Goal: Task Accomplishment & Management: Complete application form

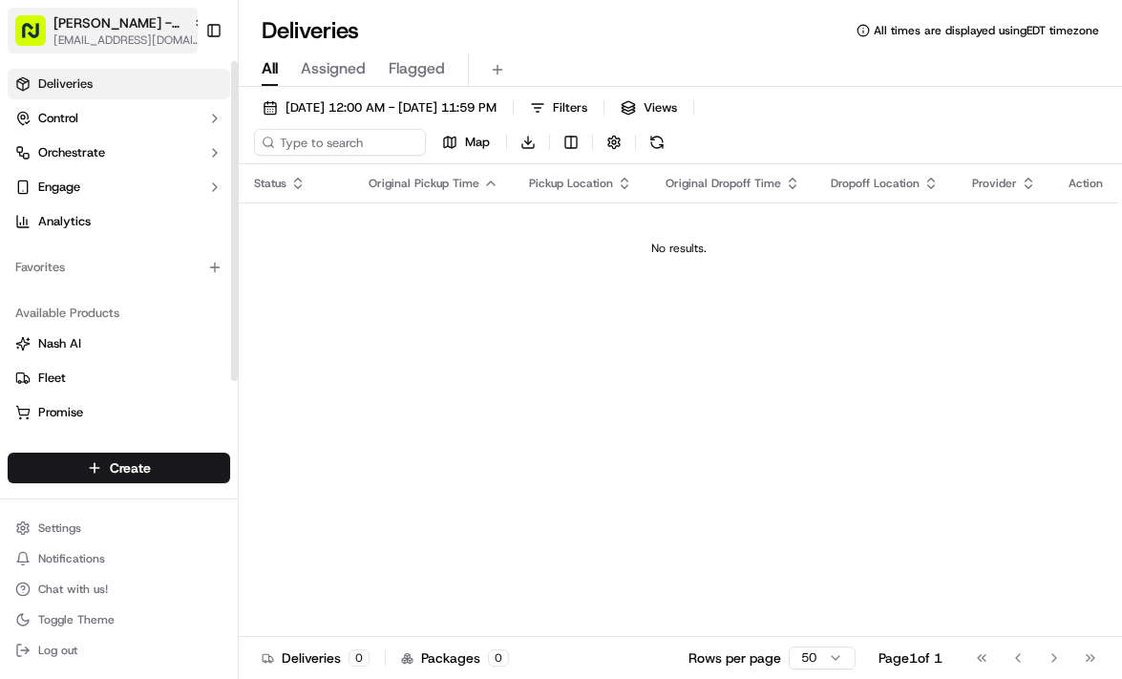
click at [176, 20] on div "[PERSON_NAME] - [GEOGRAPHIC_DATA]" at bounding box center [129, 22] width 153 height 19
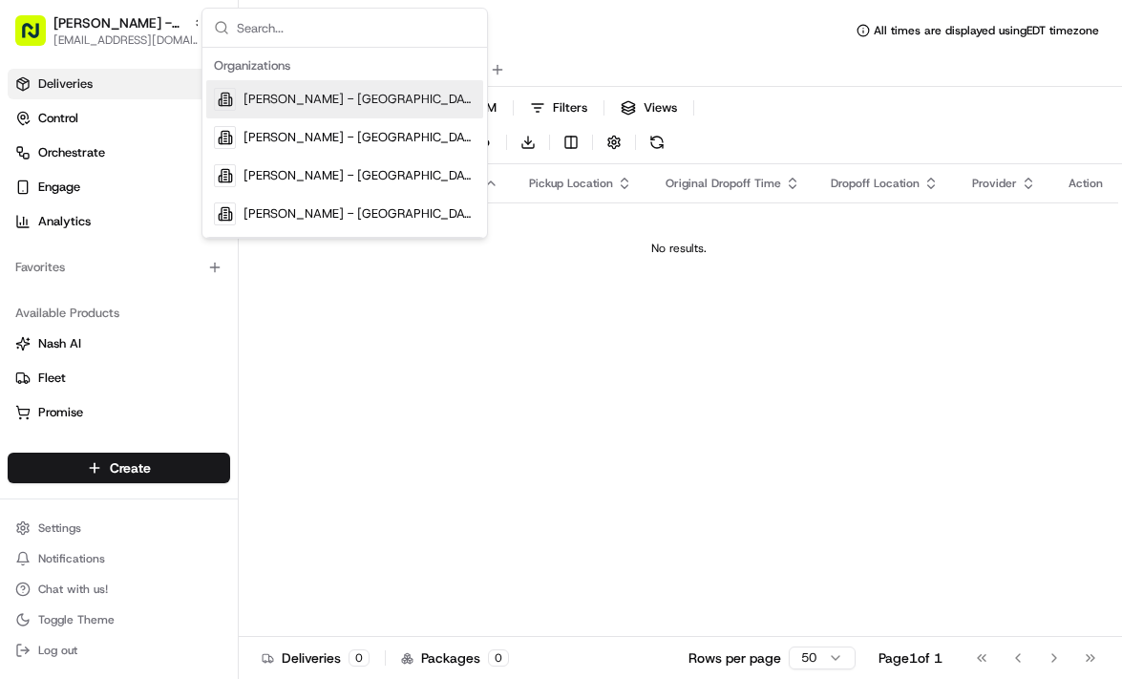
click at [305, 98] on span "[PERSON_NAME] - [GEOGRAPHIC_DATA]" at bounding box center [359, 99] width 232 height 17
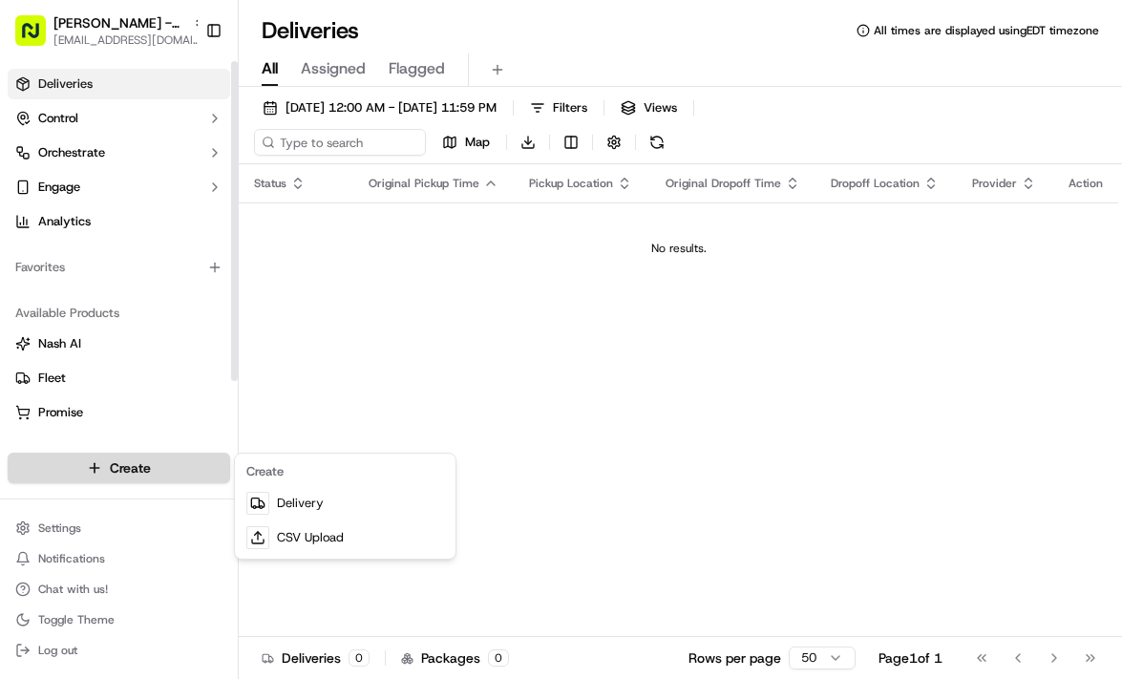
click at [131, 471] on html "[PERSON_NAME] - Boston [EMAIL_ADDRESS][DOMAIN_NAME] Toggle Sidebar Deliveries C…" at bounding box center [561, 339] width 1122 height 679
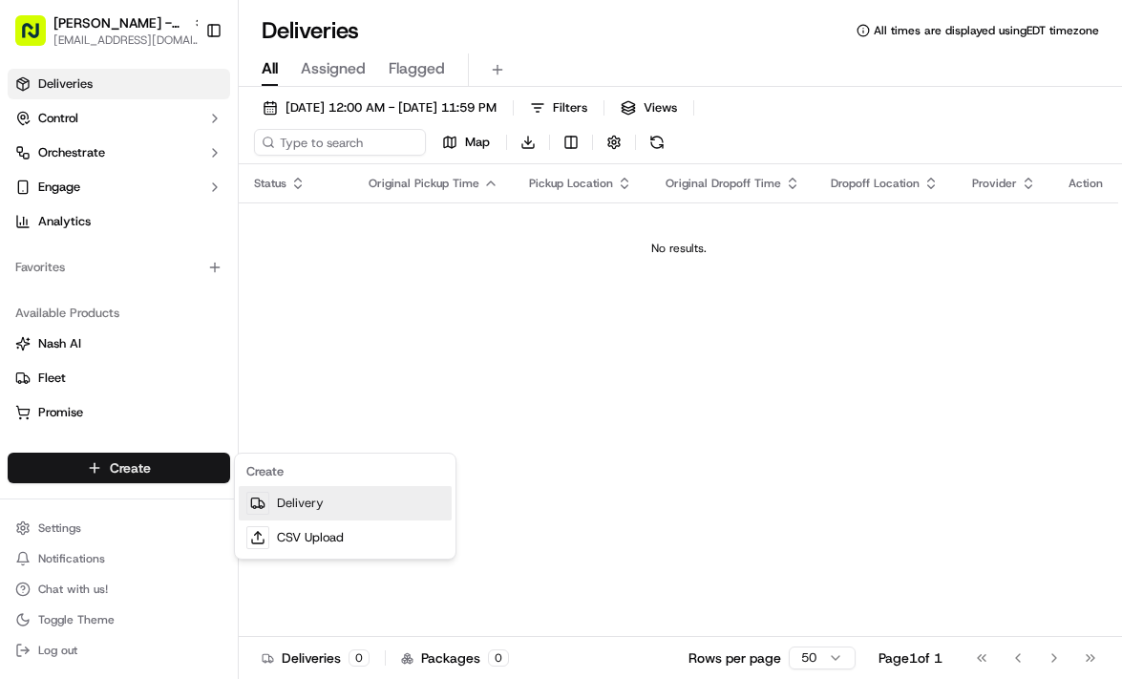
click at [293, 509] on link "Delivery" at bounding box center [345, 503] width 213 height 34
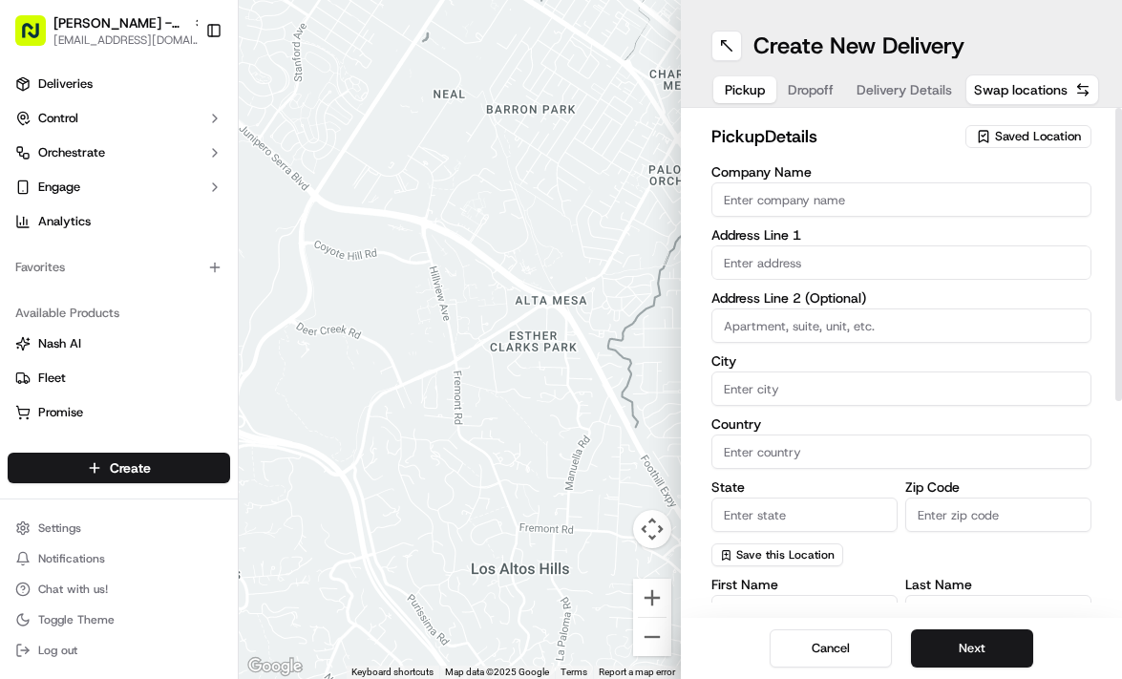
click at [1003, 123] on button "Saved Location" at bounding box center [1028, 136] width 126 height 27
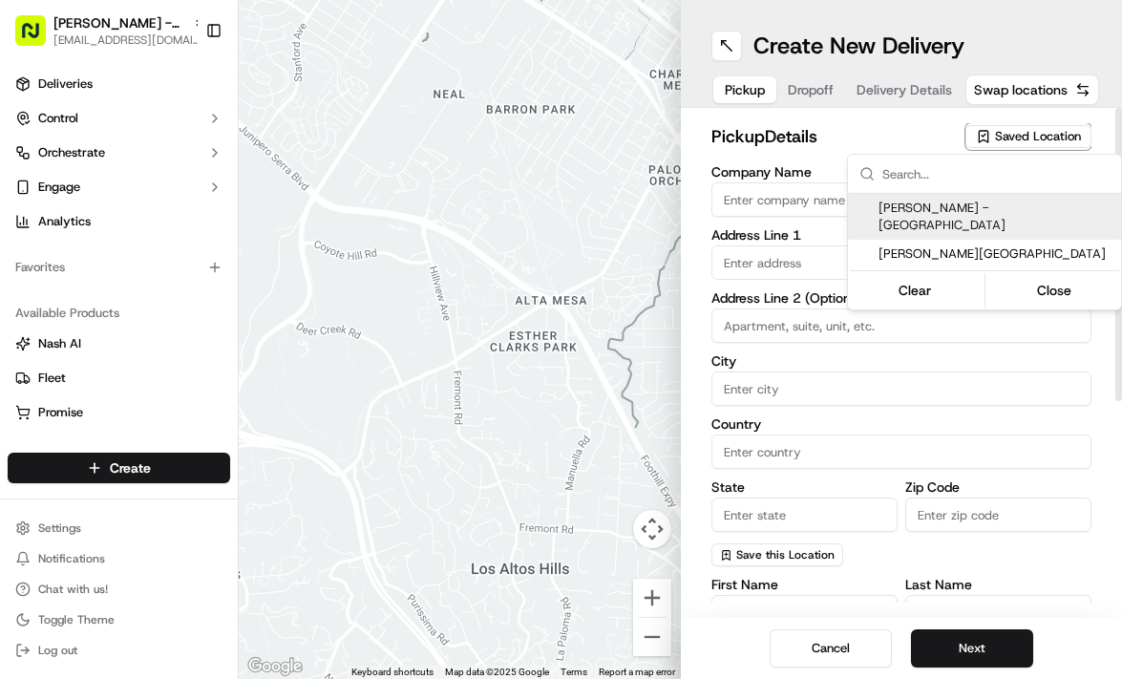
click at [959, 208] on span "[PERSON_NAME] - [GEOGRAPHIC_DATA]" at bounding box center [995, 217] width 235 height 34
type input "[PERSON_NAME] - [GEOGRAPHIC_DATA]"
type input "[STREET_ADDRESS]"
type input "[GEOGRAPHIC_DATA]"
type input "US"
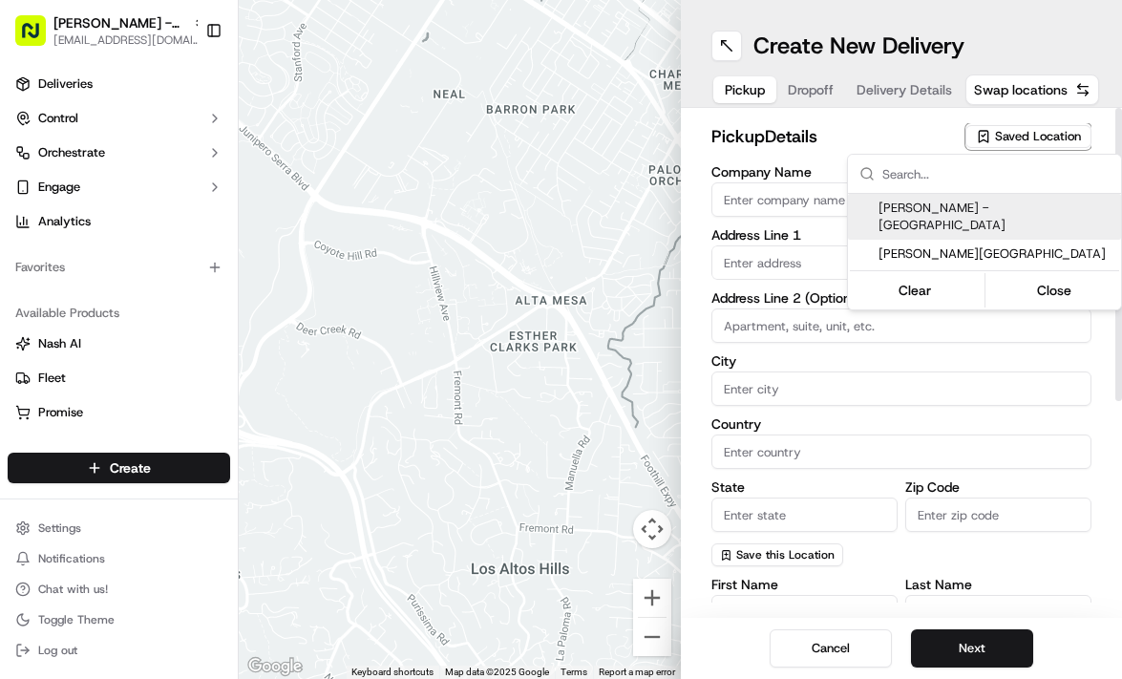
type input "MA"
type input "02110"
type input "[PERSON_NAME]"
type input "Young"
type input "[PHONE_NUMBER]"
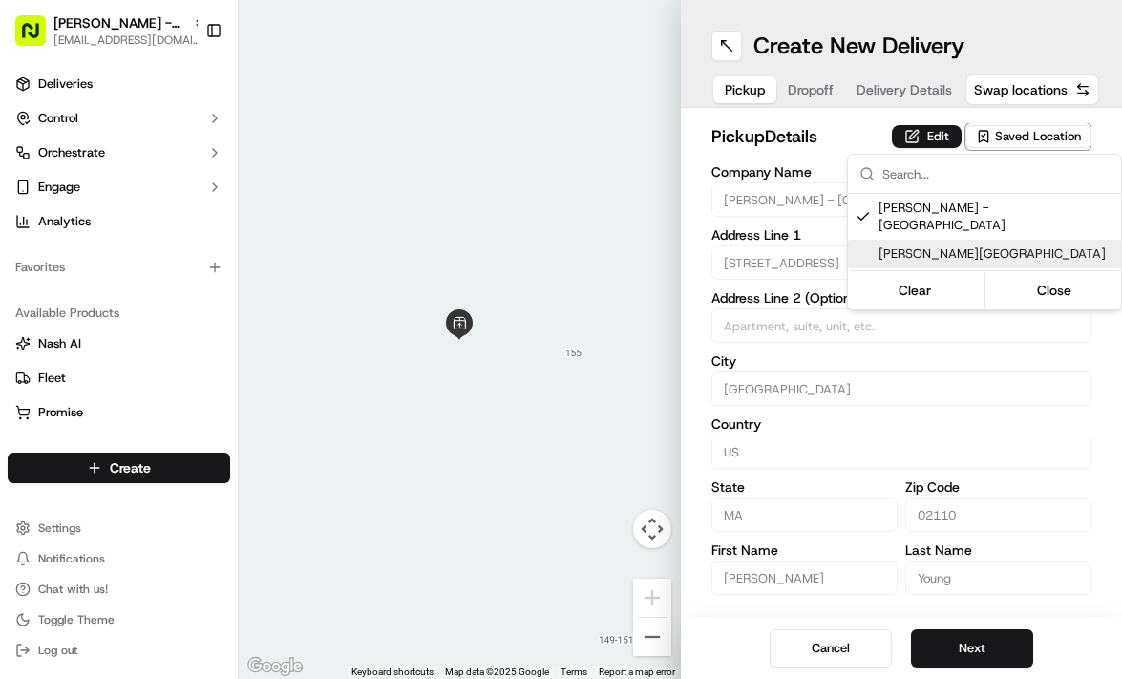
click at [958, 654] on html "[PERSON_NAME] - Boston [EMAIL_ADDRESS][DOMAIN_NAME] Toggle Sidebar Deliveries C…" at bounding box center [561, 339] width 1122 height 679
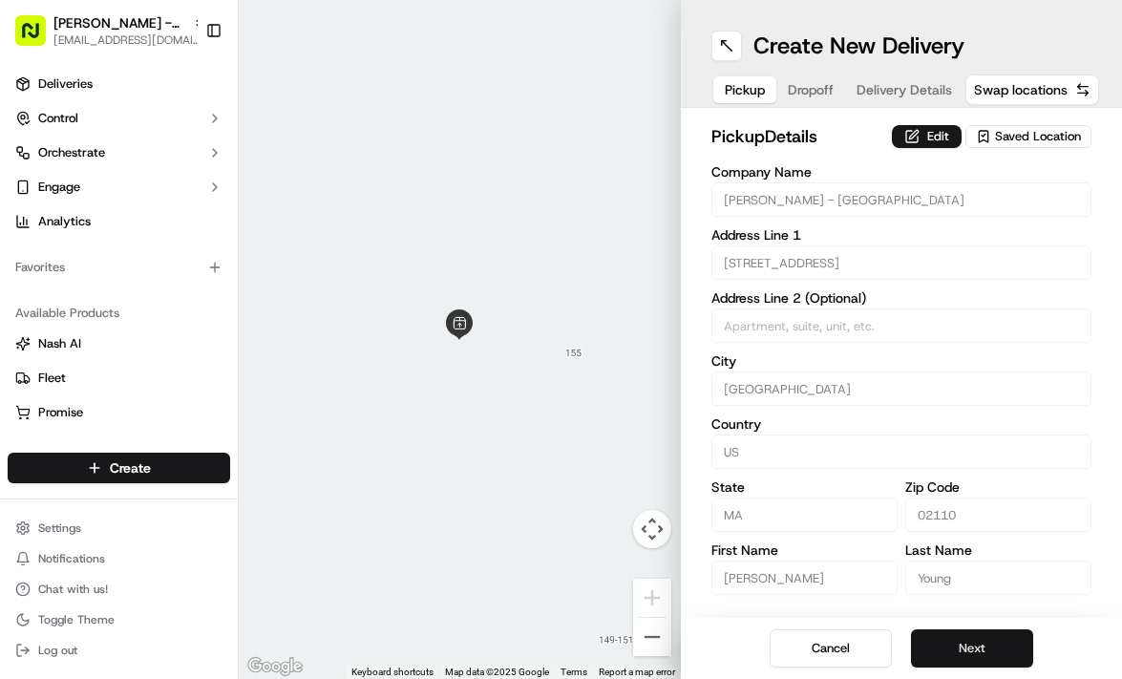
click at [958, 639] on button "Next" at bounding box center [972, 648] width 122 height 38
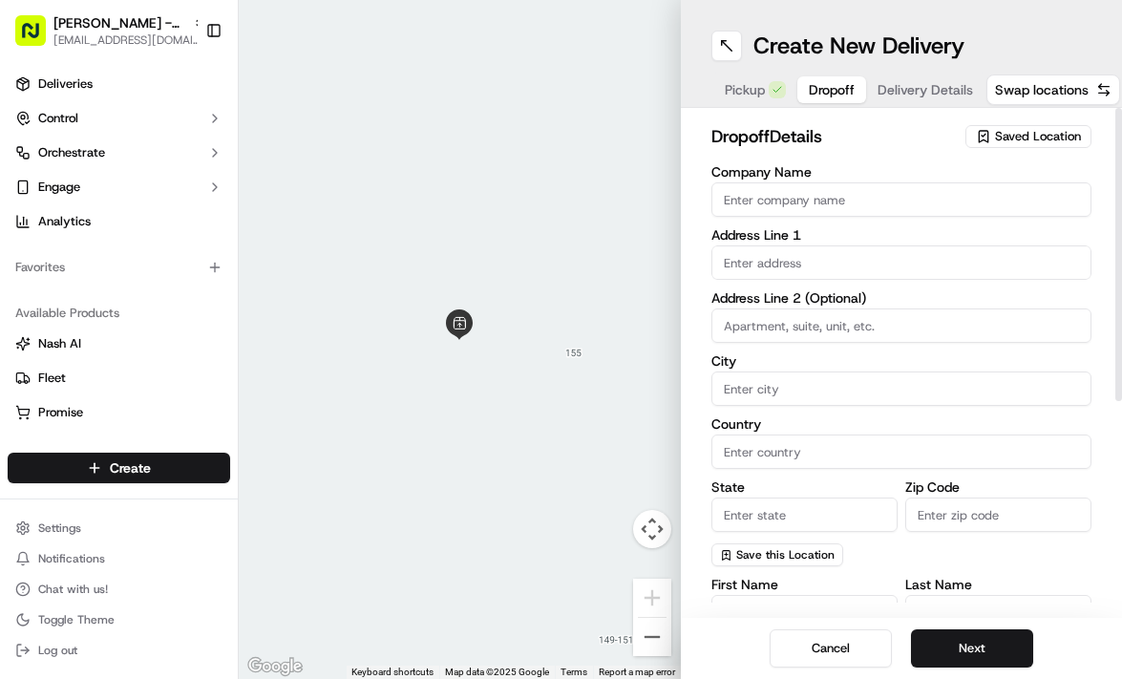
click at [1056, 138] on span "Saved Location" at bounding box center [1038, 136] width 86 height 17
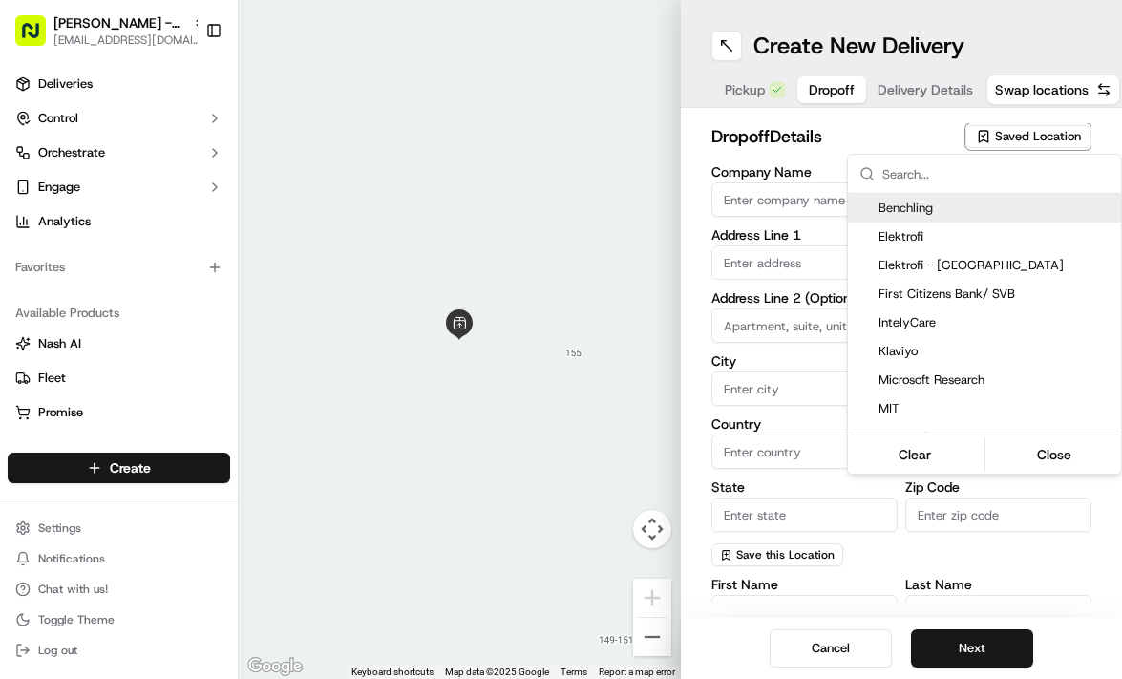
click at [932, 134] on html "[PERSON_NAME] - Boston [EMAIL_ADDRESS][DOMAIN_NAME] Toggle Sidebar Deliveries C…" at bounding box center [561, 339] width 1122 height 679
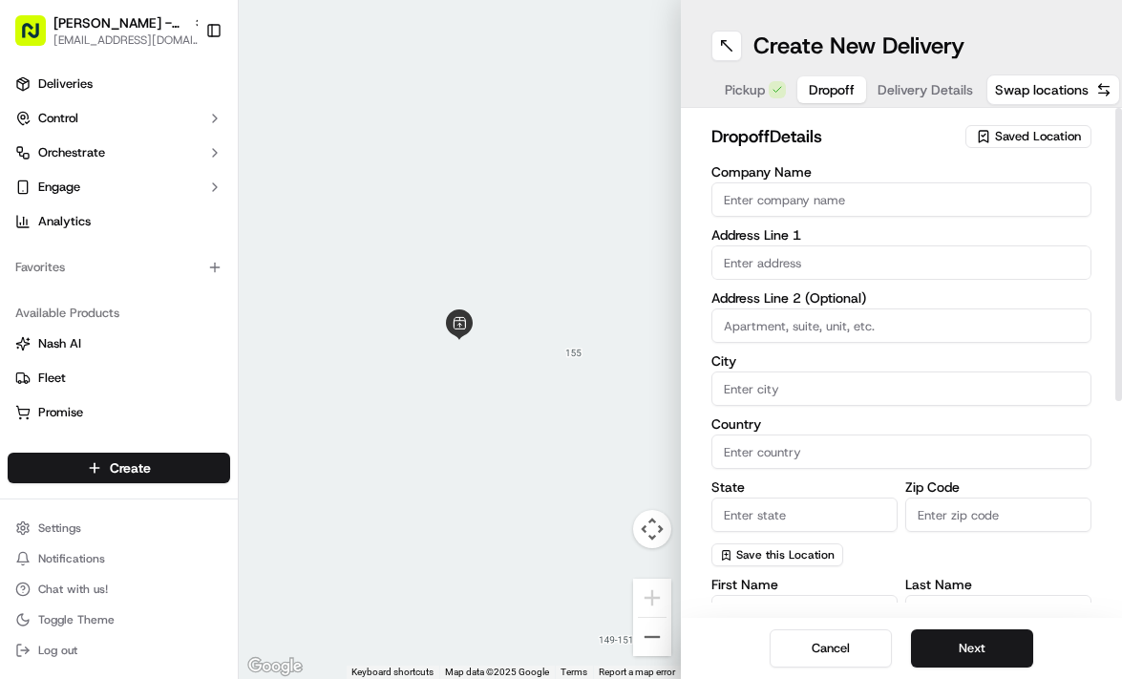
click at [772, 196] on input "Company Name" at bounding box center [901, 199] width 381 height 34
type input "Dyno Therapeutics"
click at [854, 282] on div "Company Name Dyno Therapeutics Address Line 1 Address Line 2 (Optional) City Co…" at bounding box center [901, 365] width 381 height 401
click at [849, 249] on input "text" at bounding box center [901, 262] width 381 height 34
paste input "[STREET_ADDRESS]"
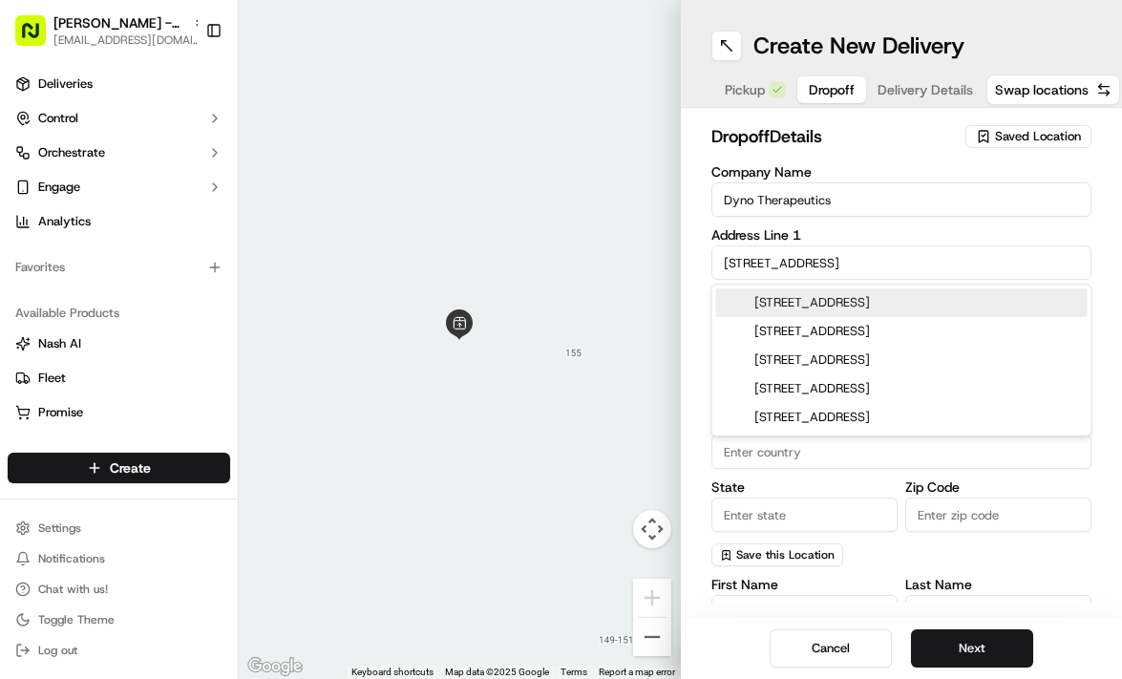
click at [934, 304] on div "[STREET_ADDRESS]" at bounding box center [901, 302] width 371 height 29
type input "[STREET_ADDRESS]"
type input "[GEOGRAPHIC_DATA]"
type input "MA"
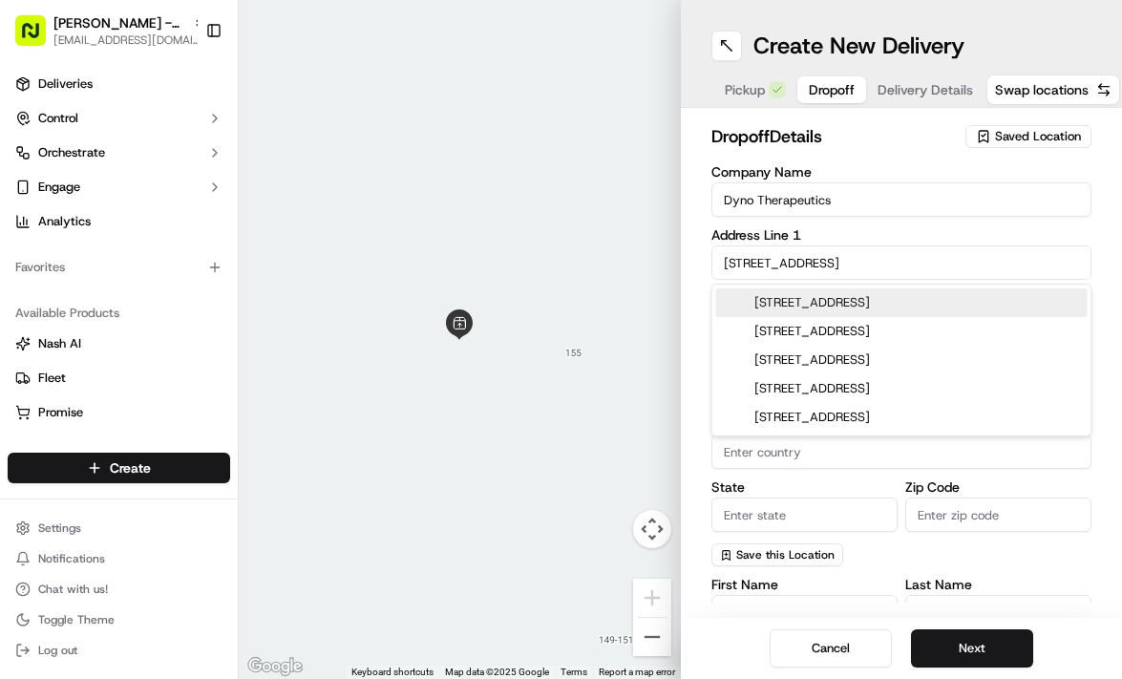
type input "02472"
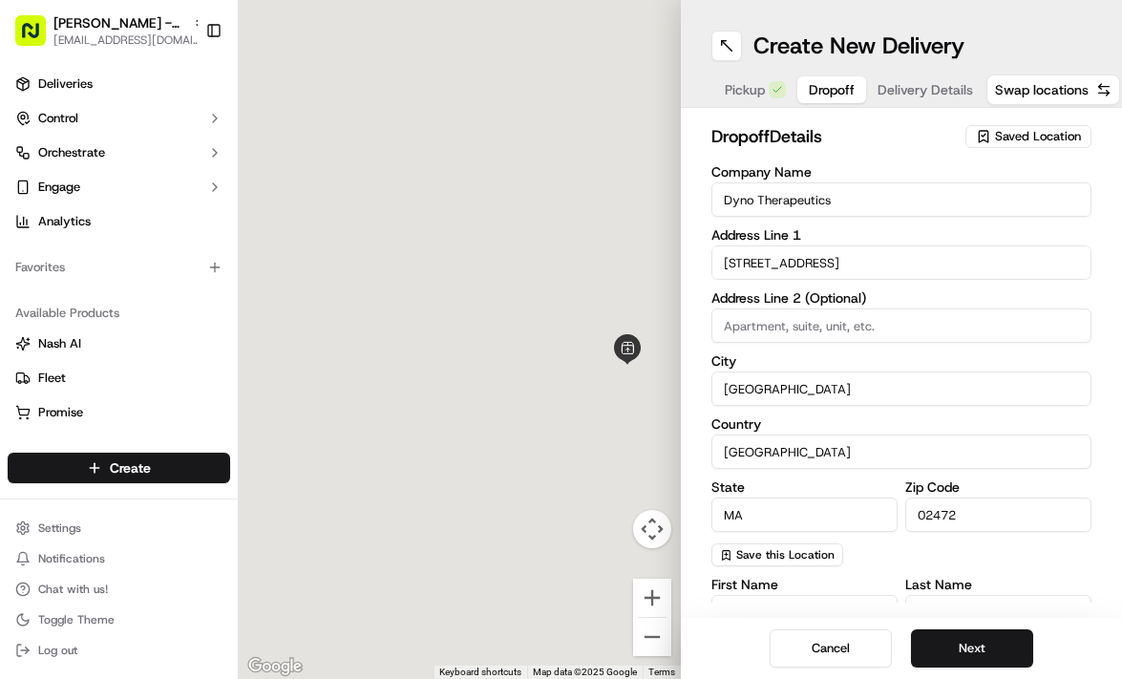
type input "[STREET_ADDRESS]"
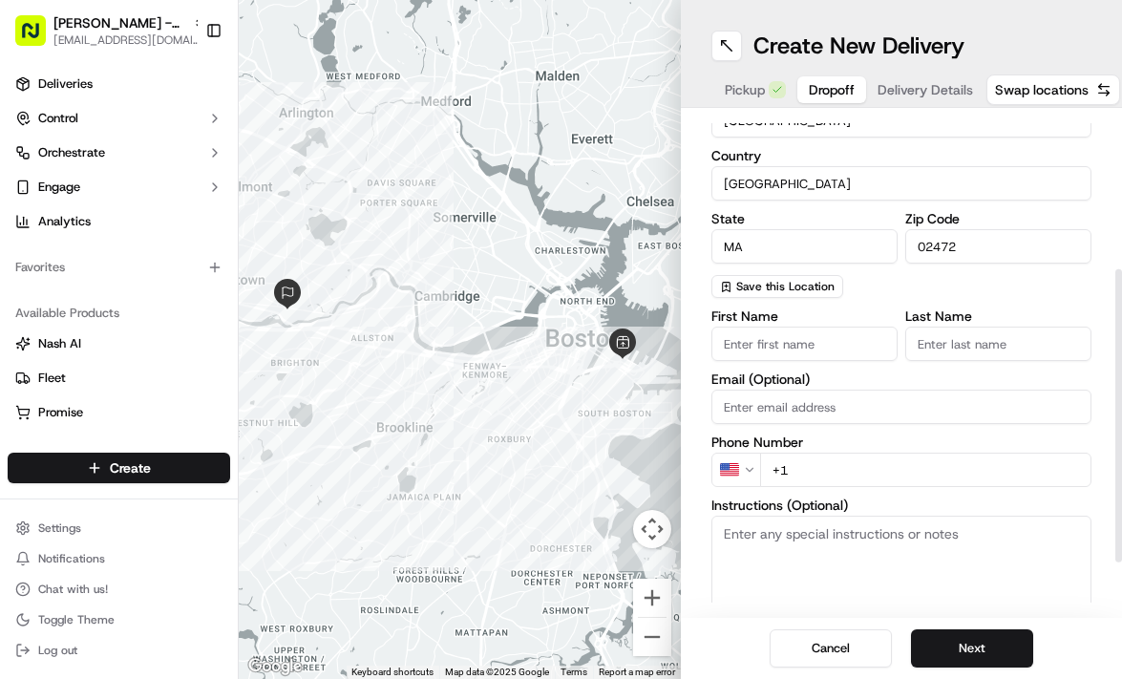
scroll to position [355, 0]
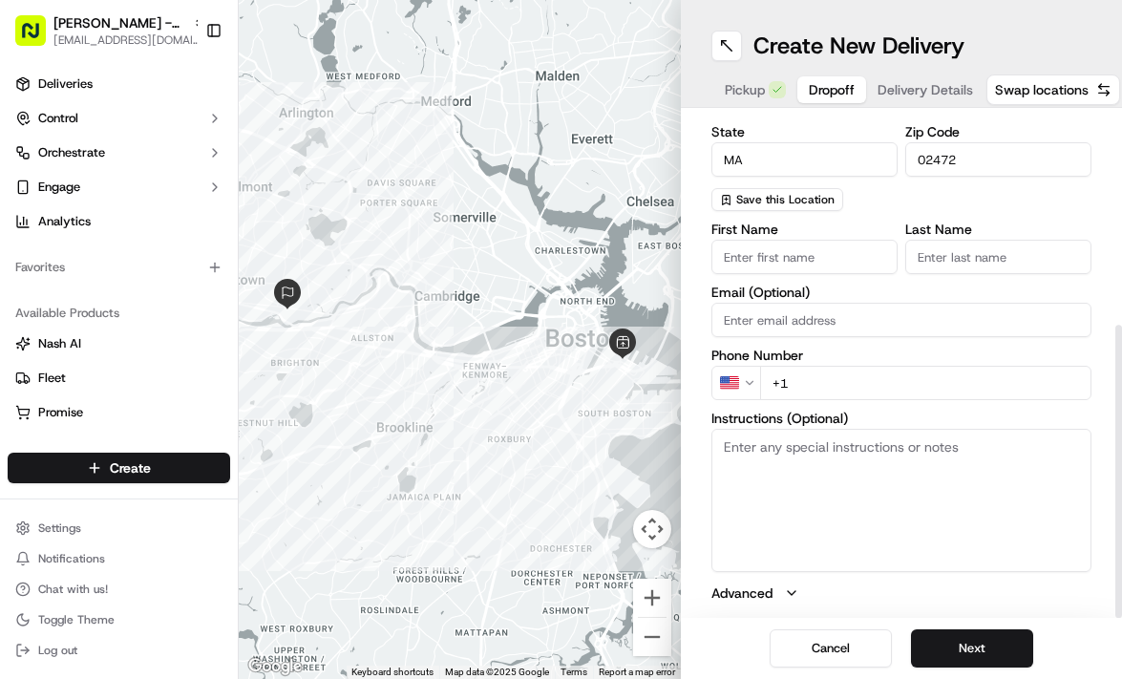
click at [790, 495] on textarea "Instructions (Optional)" at bounding box center [901, 500] width 381 height 143
paste textarea "To access our loading dock / delivery door from Arsenal St: - Turn onto [PERSON…"
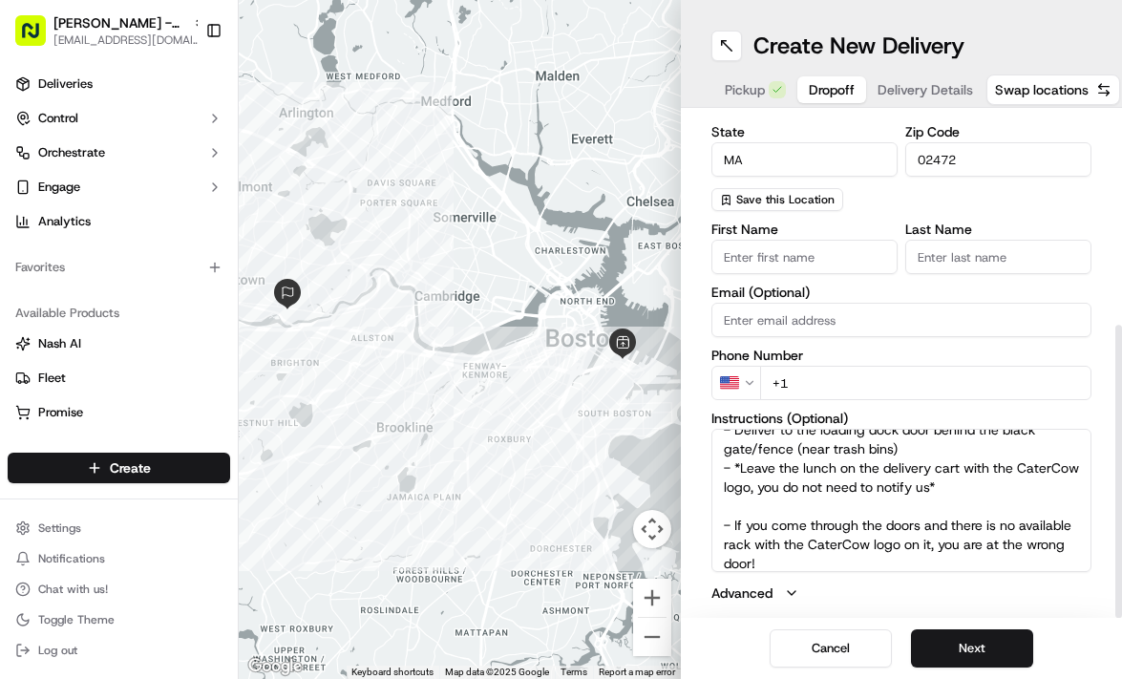
scroll to position [0, 0]
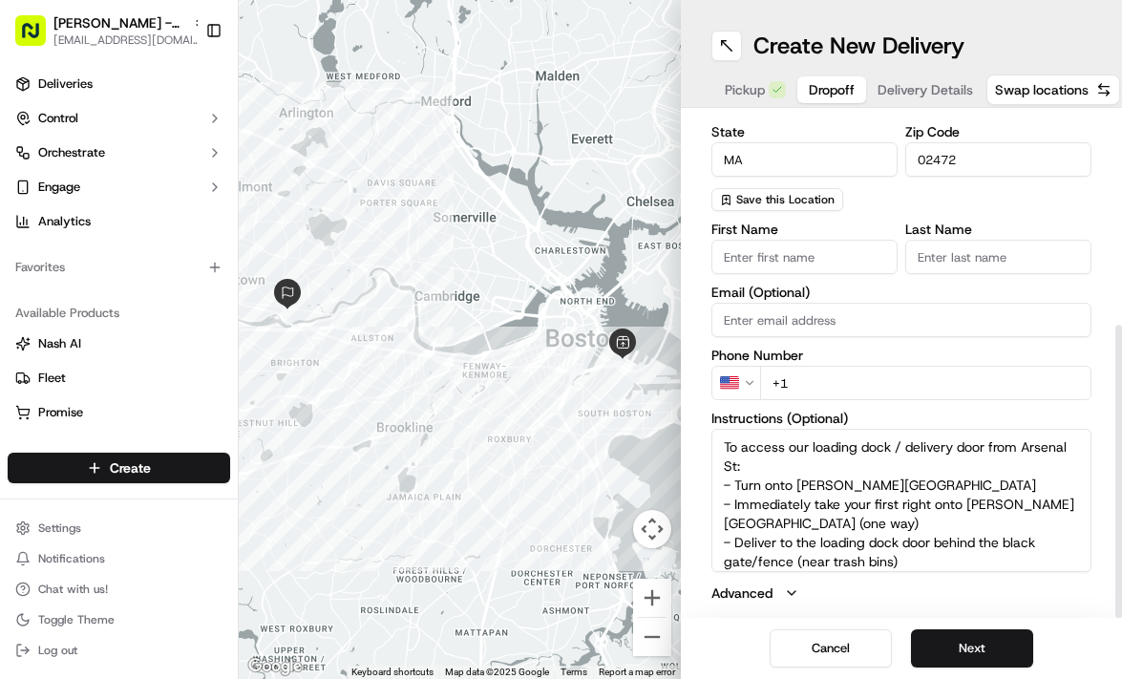
type textarea "To access our loading dock / delivery door from Arsenal St: - Turn onto [PERSON…"
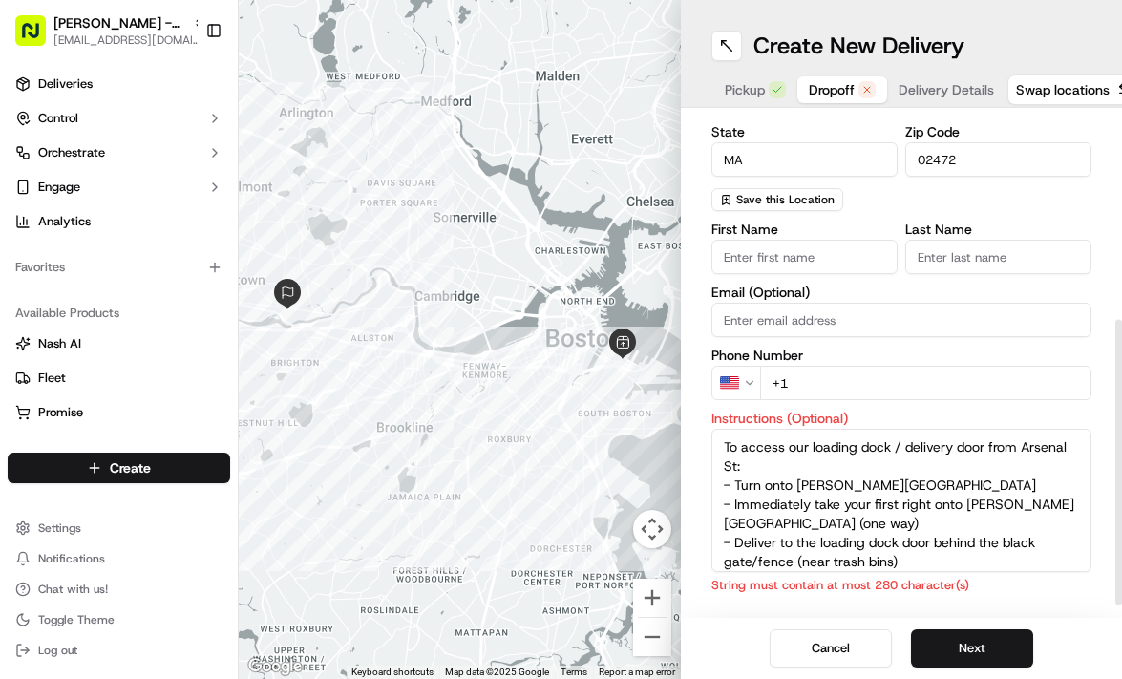
click at [769, 262] on input "First Name" at bounding box center [804, 257] width 186 height 34
type input "[PERSON_NAME]"
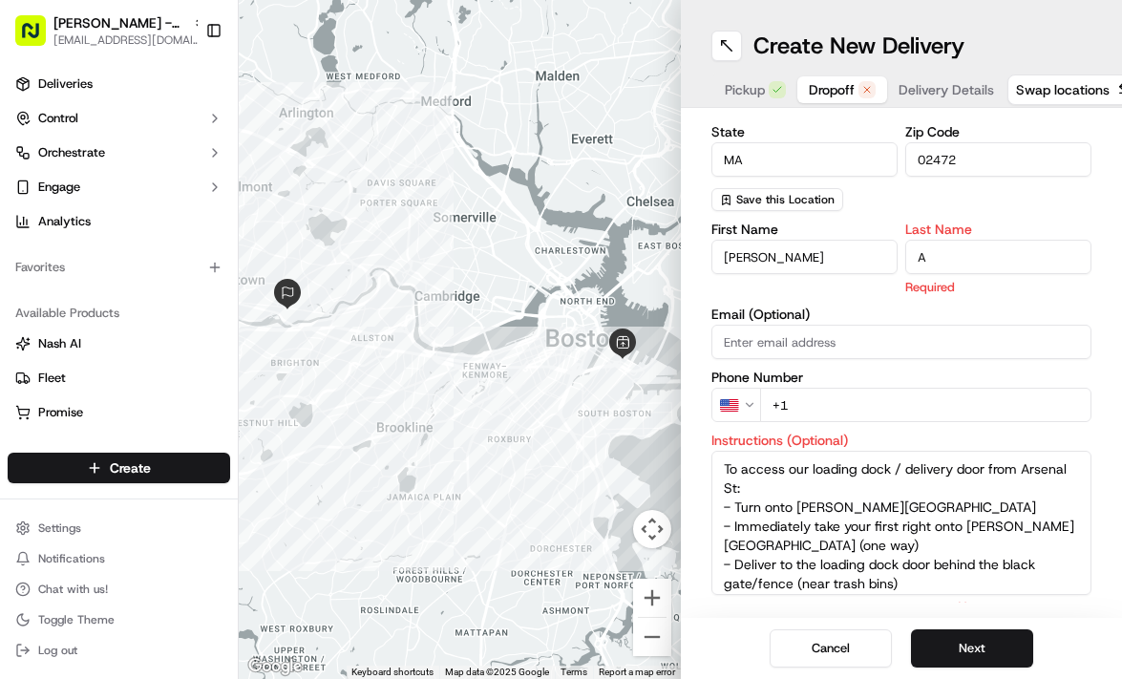
type input "A"
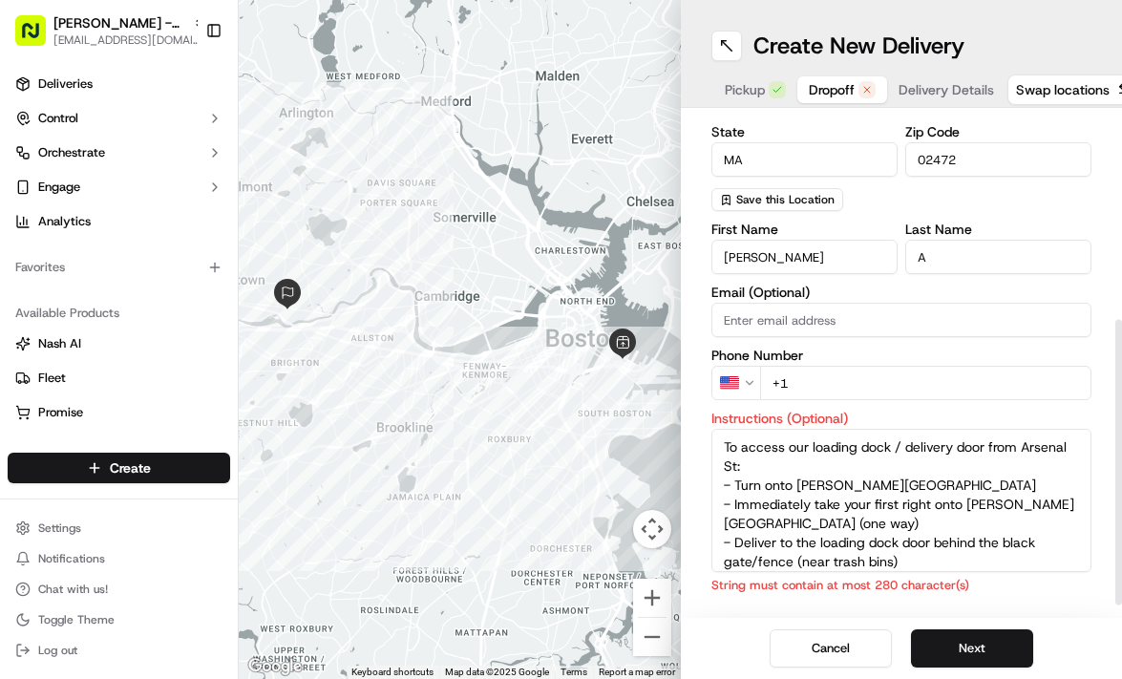
click at [815, 387] on input "+1" at bounding box center [926, 383] width 332 height 34
paste input "[PHONE_NUMBER]"
type input "[PHONE_NUMBER]"
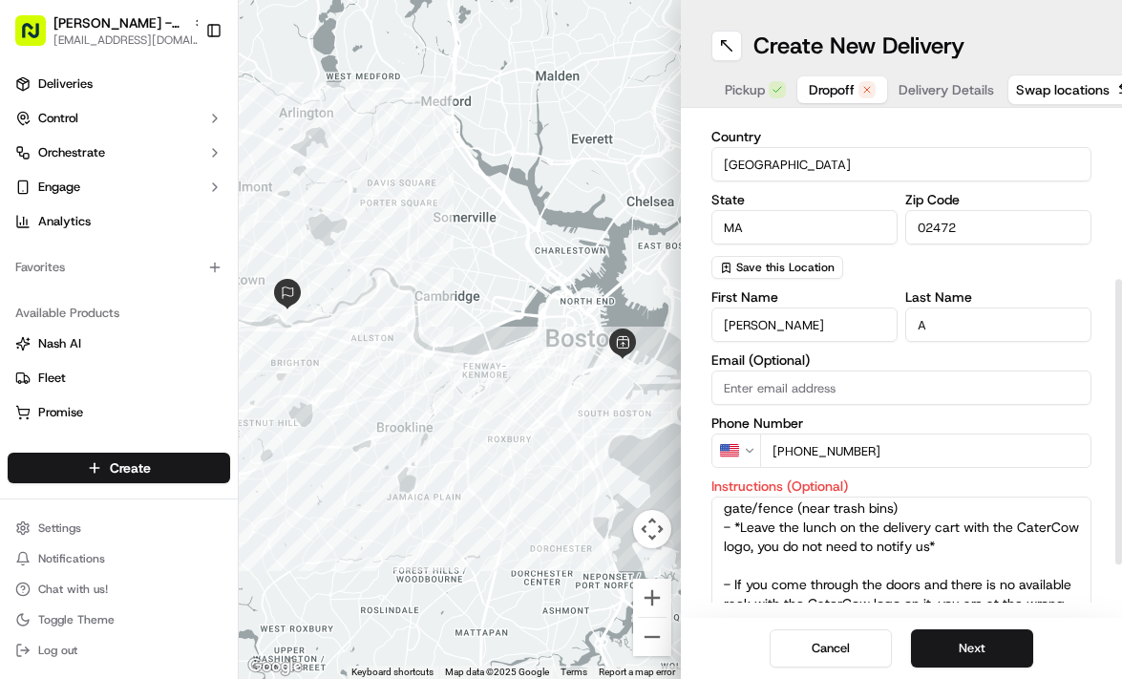
scroll to position [377, 0]
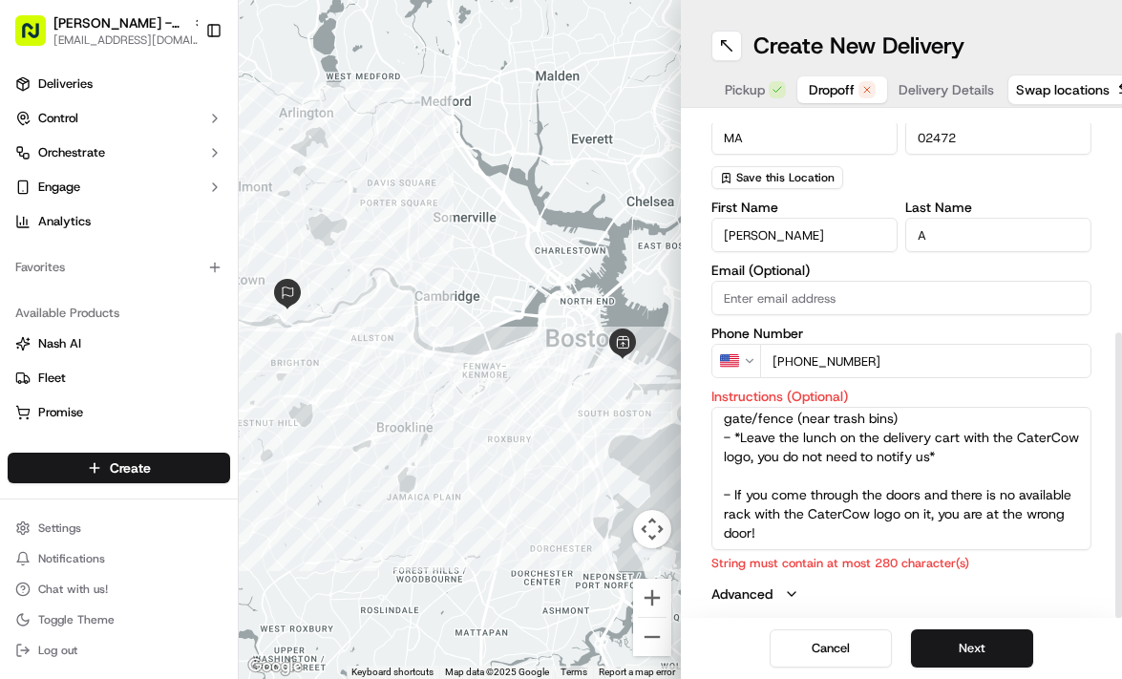
drag, startPoint x: 824, startPoint y: 536, endPoint x: 757, endPoint y: 469, distance: 94.5
click at [757, 469] on textarea "To access our loading dock / delivery door from Arsenal St: - Turn onto [PERSON…" at bounding box center [901, 478] width 381 height 143
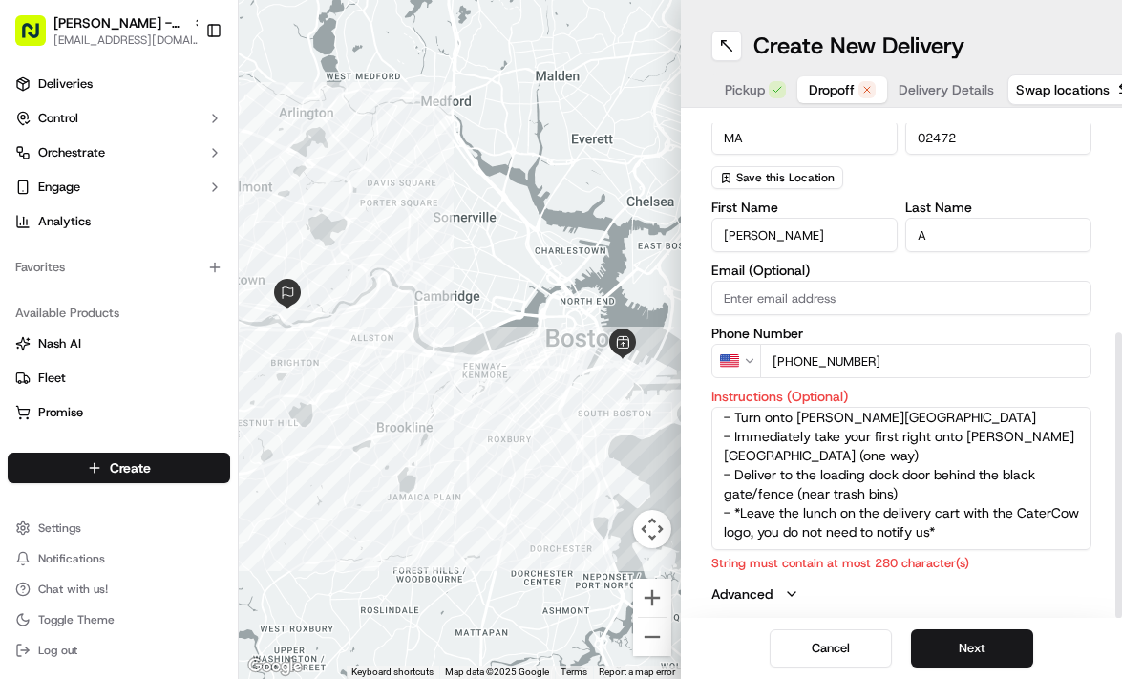
scroll to position [64, 0]
drag, startPoint x: 964, startPoint y: 526, endPoint x: 715, endPoint y: 490, distance: 251.8
click at [715, 490] on textarea "To access our loading dock / delivery door from Arsenal St: - Turn onto [PERSON…" at bounding box center [901, 478] width 381 height 143
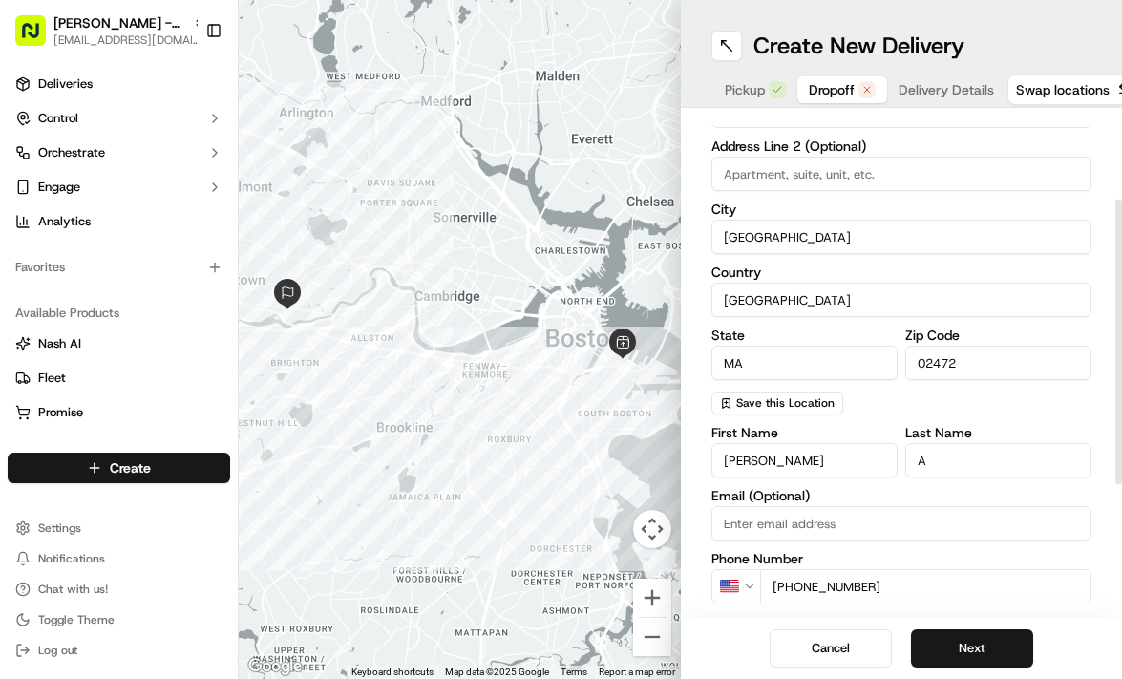
scroll to position [153, 0]
type textarea "To access our loading dock / delivery door from Arsenal St: - Turn onto [PERSON…"
click at [995, 651] on button "Next" at bounding box center [972, 648] width 122 height 38
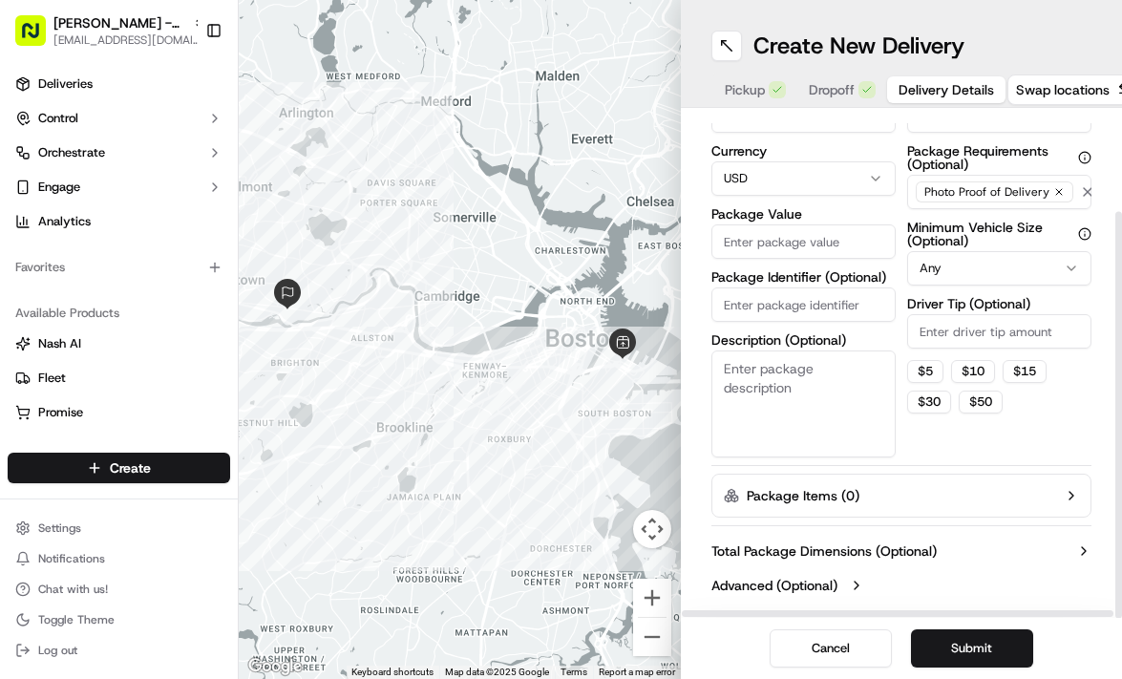
scroll to position [0, 0]
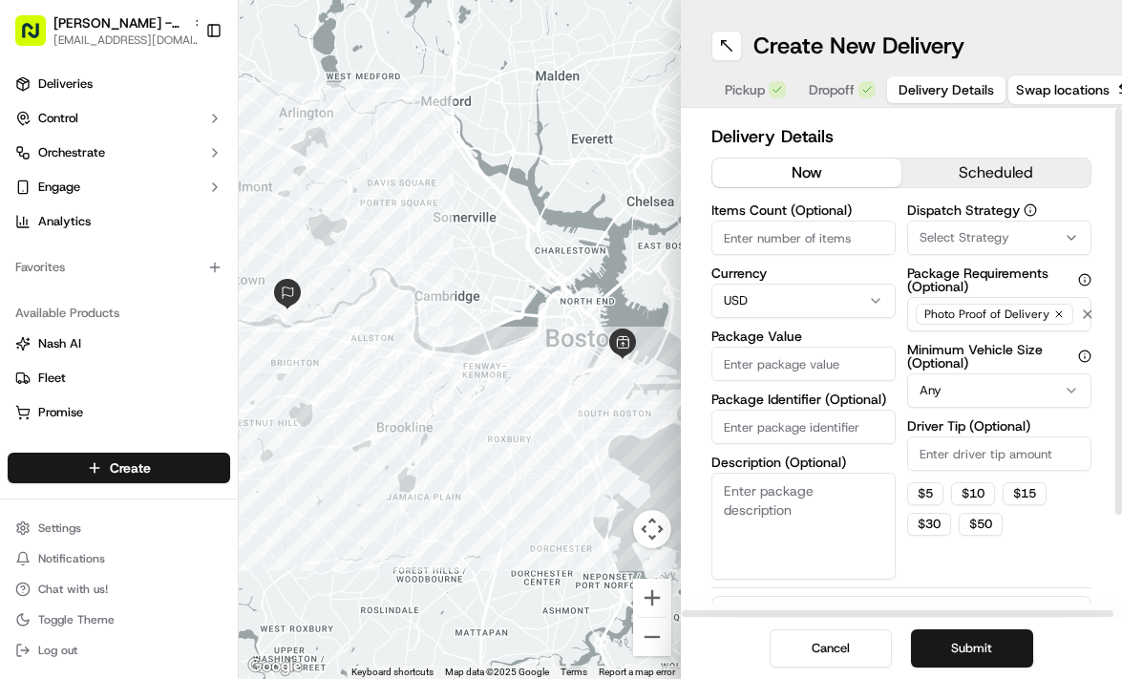
click at [1031, 162] on button "scheduled" at bounding box center [995, 172] width 189 height 29
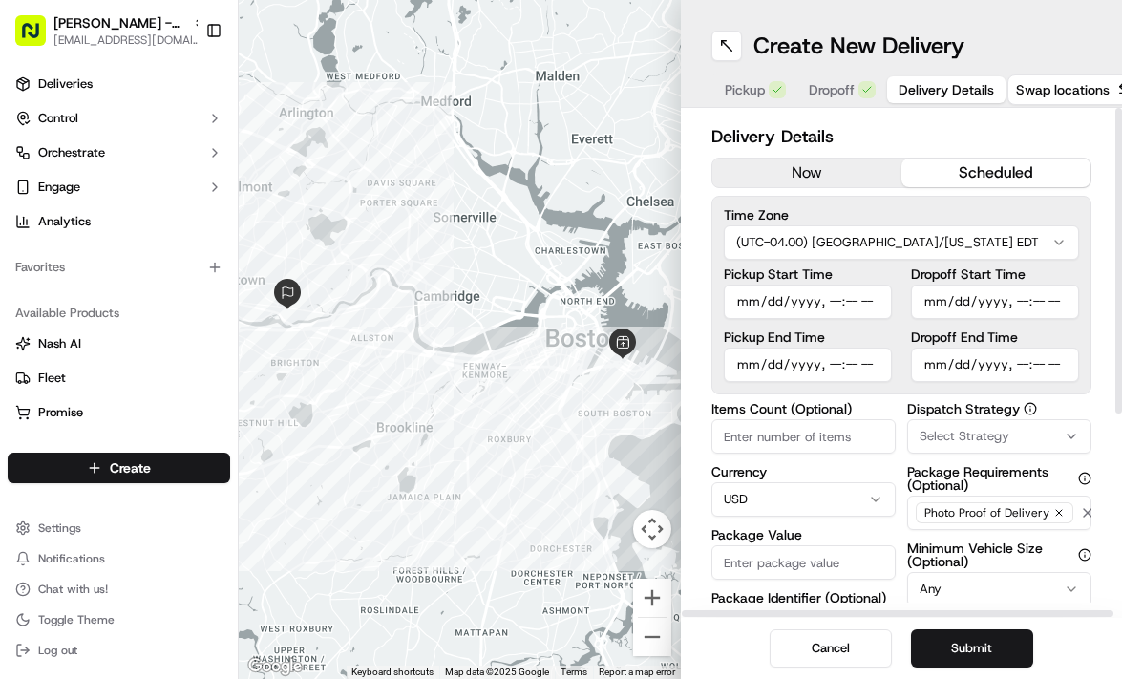
click at [1068, 306] on input "Dropoff Start Time" at bounding box center [995, 302] width 168 height 34
click at [1074, 304] on input "Dropoff Start Time" at bounding box center [995, 302] width 168 height 34
click at [1042, 303] on input "Dropoff Start Time" at bounding box center [995, 302] width 168 height 34
click at [1038, 306] on input "Dropoff Start Time" at bounding box center [995, 302] width 168 height 34
click at [1075, 300] on input "Dropoff Start Time" at bounding box center [995, 302] width 168 height 34
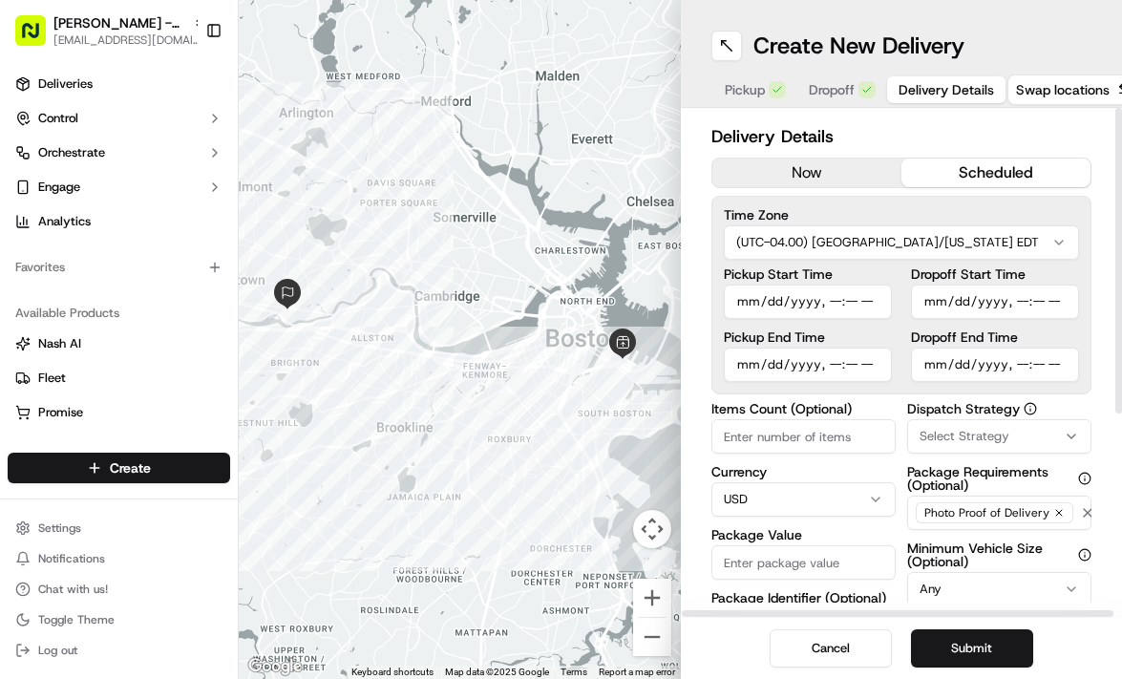
type input "[DATE]T11:25"
click at [1092, 271] on div "Delivery Details now scheduled Time Zone (UTC-04.00) [GEOGRAPHIC_DATA]/[US_STAT…" at bounding box center [902, 363] width 442 height 510
click at [1052, 432] on div "Select Strategy" at bounding box center [999, 436] width 175 height 17
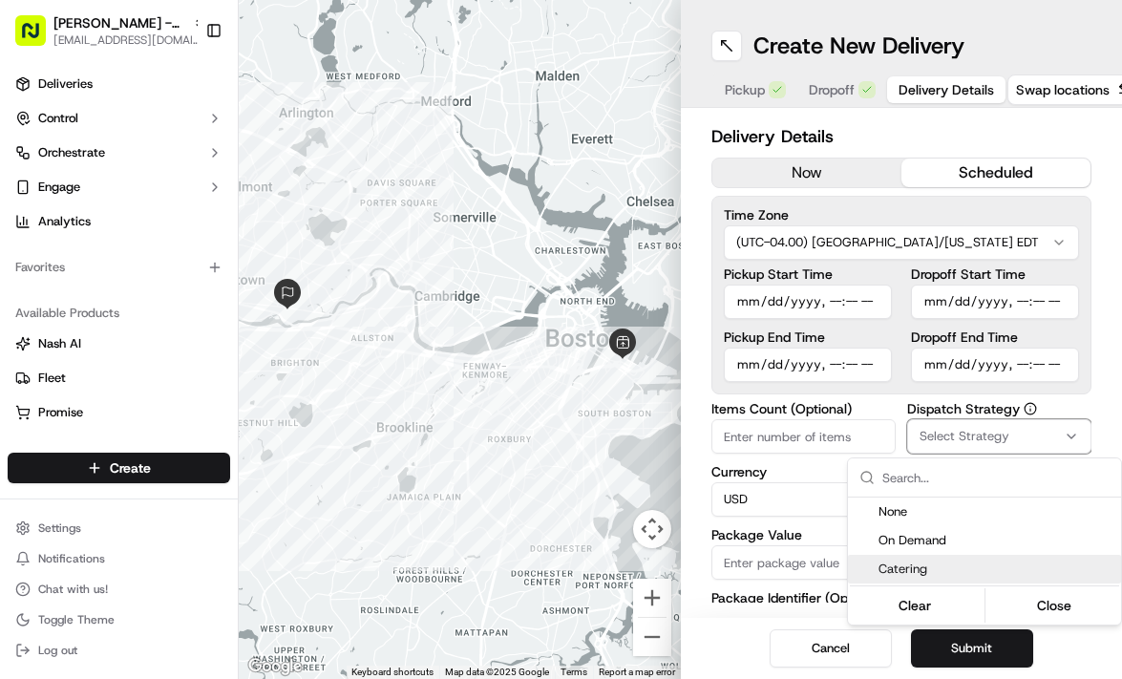
click at [939, 559] on div "Catering" at bounding box center [984, 569] width 273 height 29
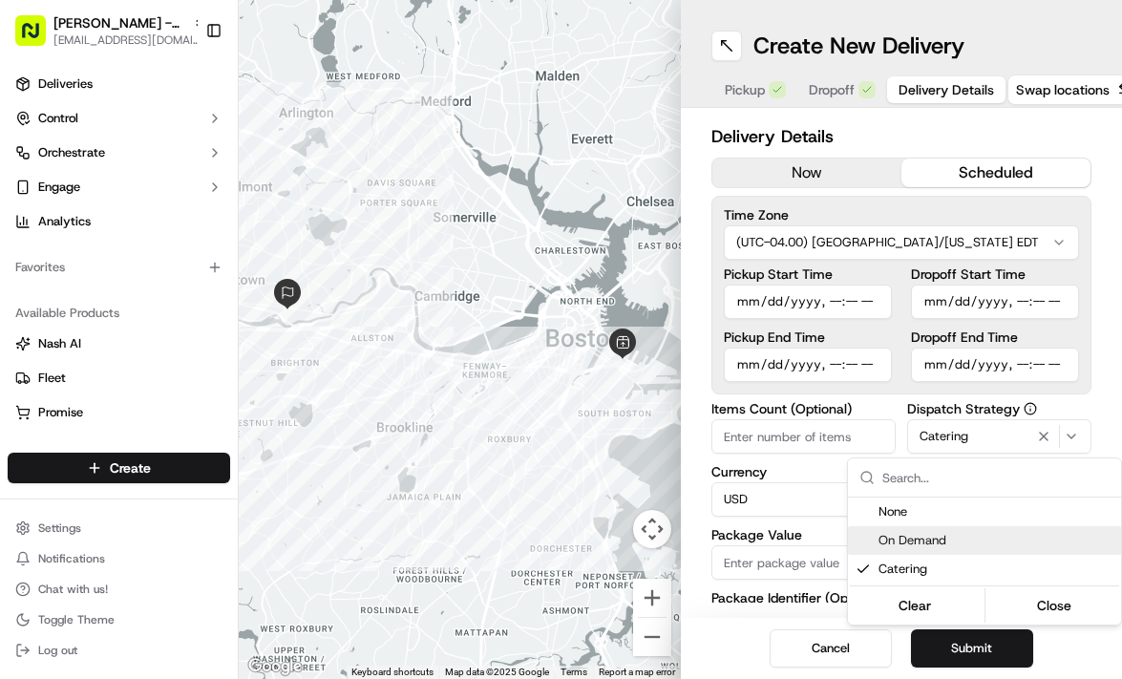
click at [782, 462] on html "[PERSON_NAME] - Boston [EMAIL_ADDRESS][DOMAIN_NAME] Toggle Sidebar Deliveries C…" at bounding box center [561, 339] width 1122 height 679
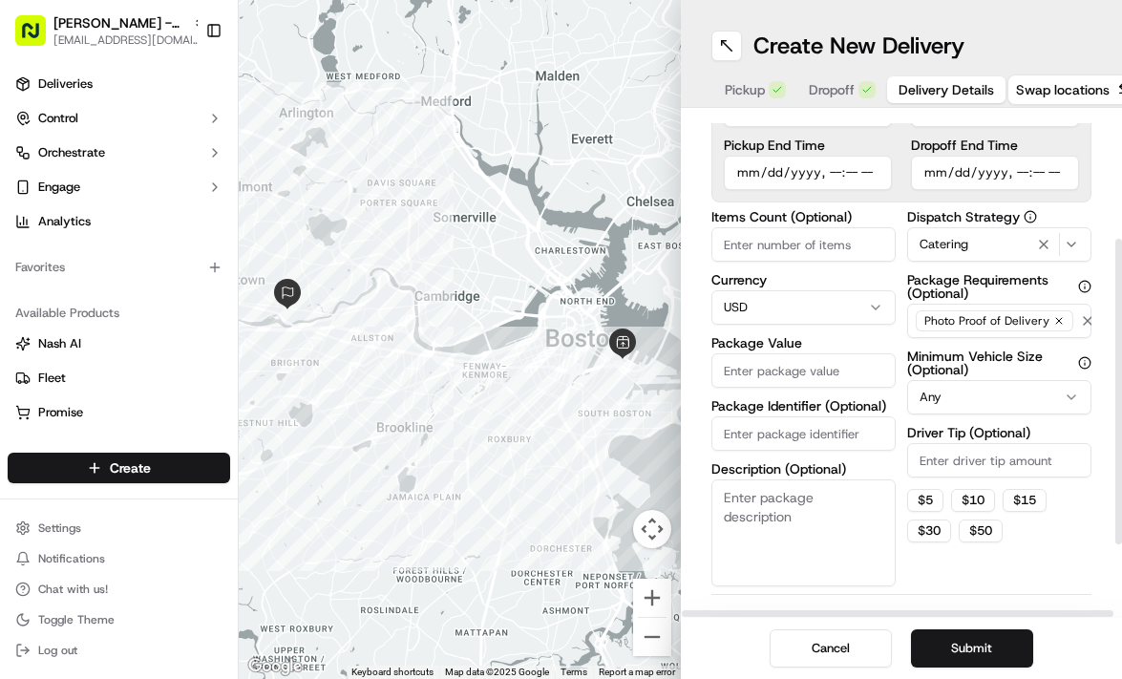
scroll to position [285, 0]
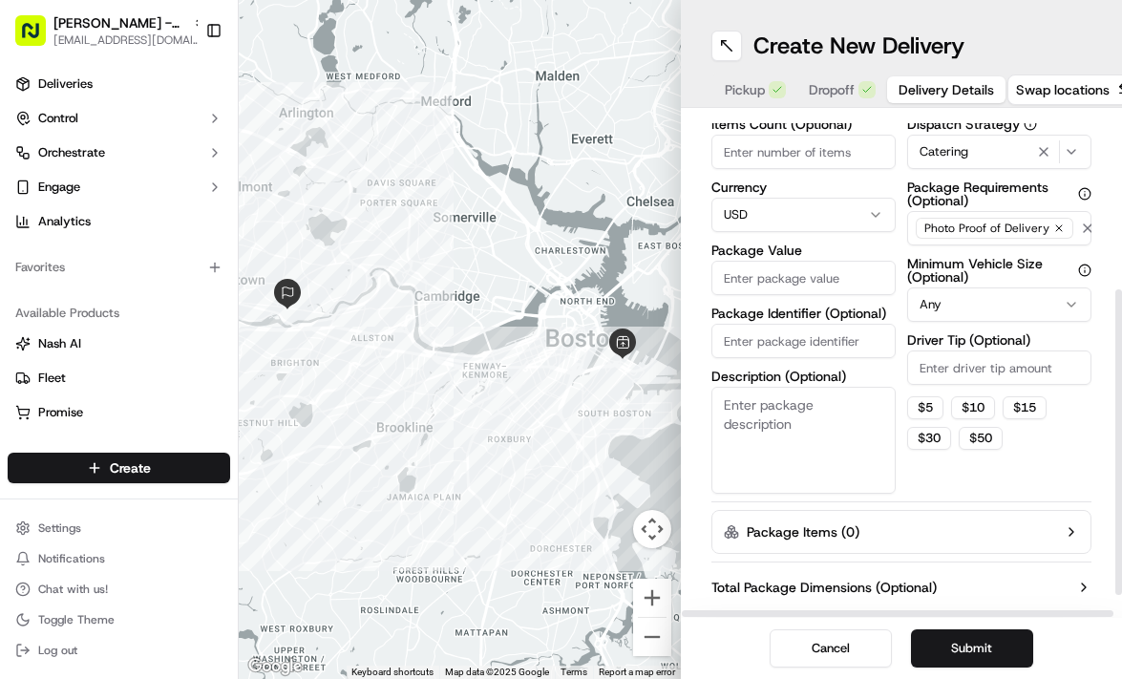
click at [1072, 299] on html "[PERSON_NAME] - Boston [EMAIL_ADDRESS][DOMAIN_NAME] Toggle Sidebar Deliveries C…" at bounding box center [561, 339] width 1122 height 679
click at [769, 282] on input "Package Value" at bounding box center [803, 278] width 184 height 34
type input "498"
click at [953, 353] on input "Driver Tip (Optional)" at bounding box center [999, 367] width 184 height 34
click at [933, 433] on button "$ 30" at bounding box center [929, 438] width 44 height 23
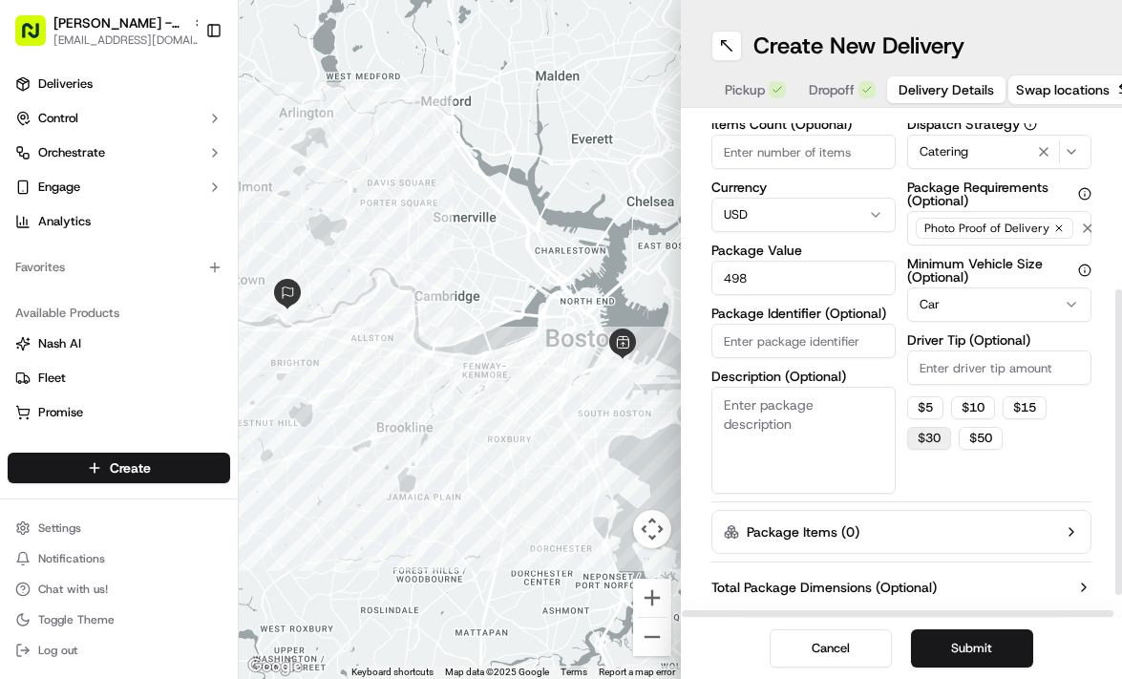
type input "30"
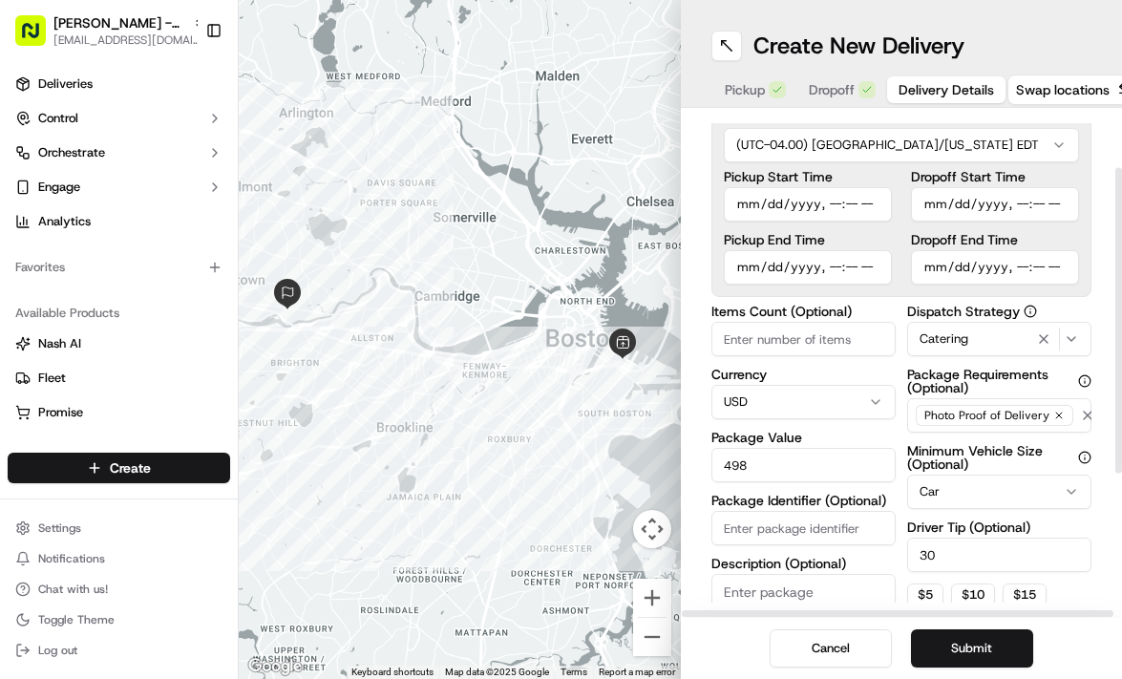
scroll to position [47, 0]
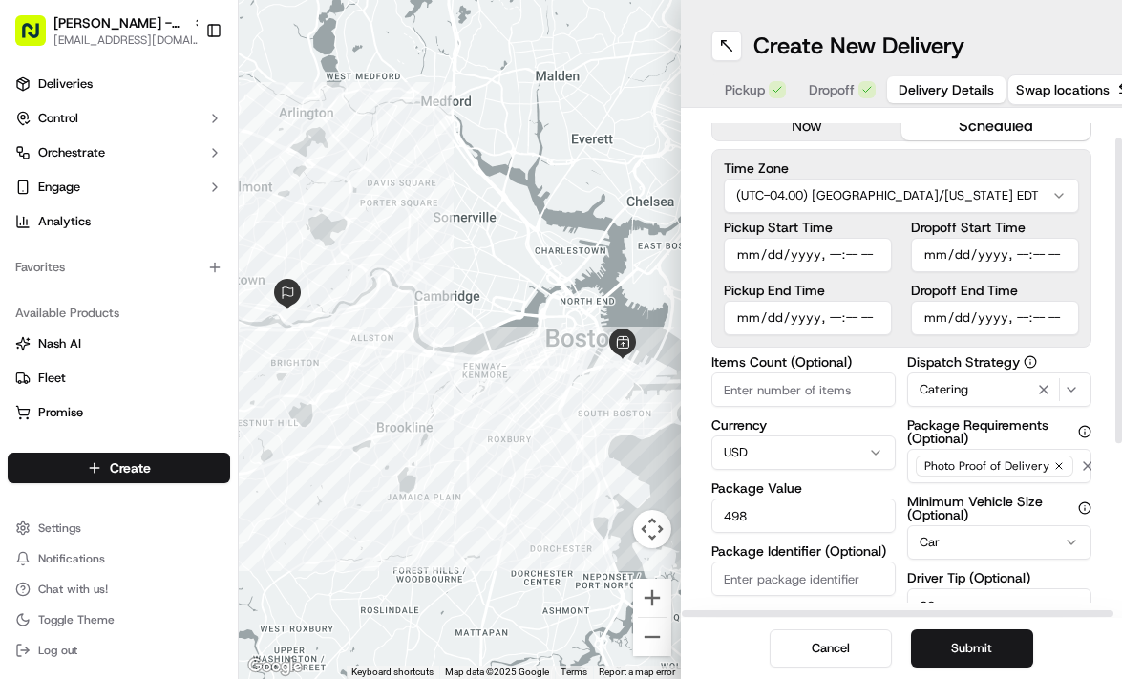
click at [1042, 256] on input "Dropoff Start Time" at bounding box center [995, 255] width 168 height 34
click at [1066, 250] on input "Dropoff Start Time" at bounding box center [995, 255] width 168 height 34
click at [1078, 251] on input "Dropoff Start Time" at bounding box center [995, 255] width 168 height 34
click at [1075, 251] on input "Dropoff Start Time" at bounding box center [995, 255] width 168 height 34
type input "[DATE]T11:30"
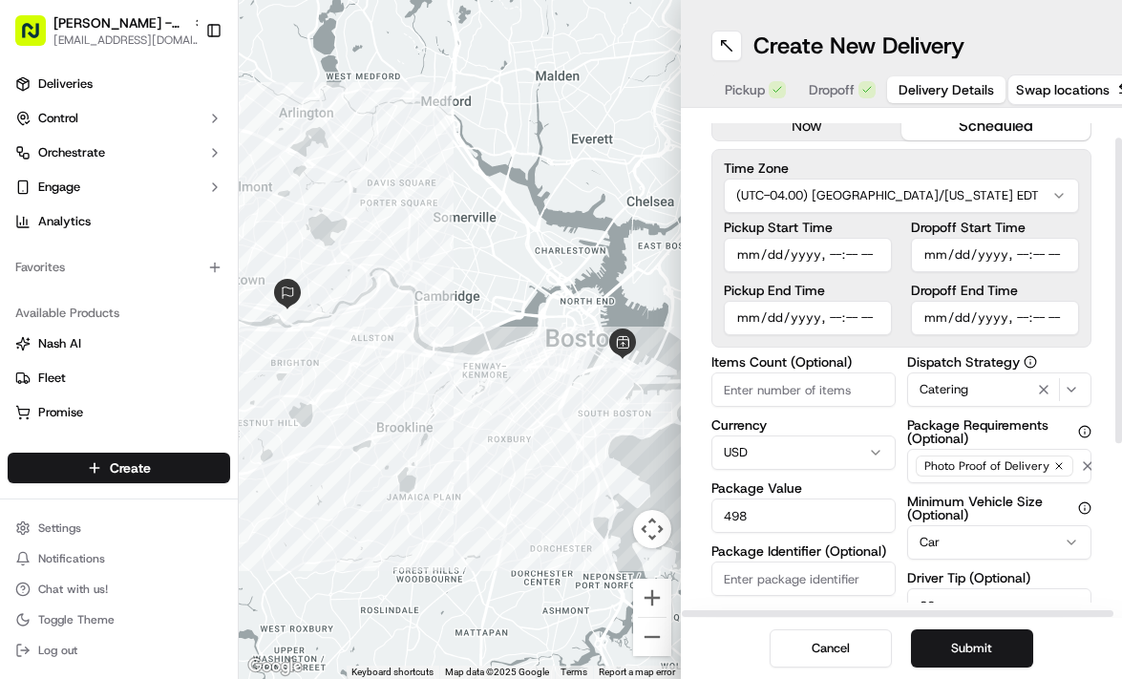
click at [1098, 562] on div "Delivery Details now scheduled Time Zone (UTC-04.00) America/[US_STATE] EDT Pic…" at bounding box center [902, 363] width 442 height 510
click at [991, 645] on button "Submit" at bounding box center [972, 648] width 122 height 38
